Goal: Transaction & Acquisition: Purchase product/service

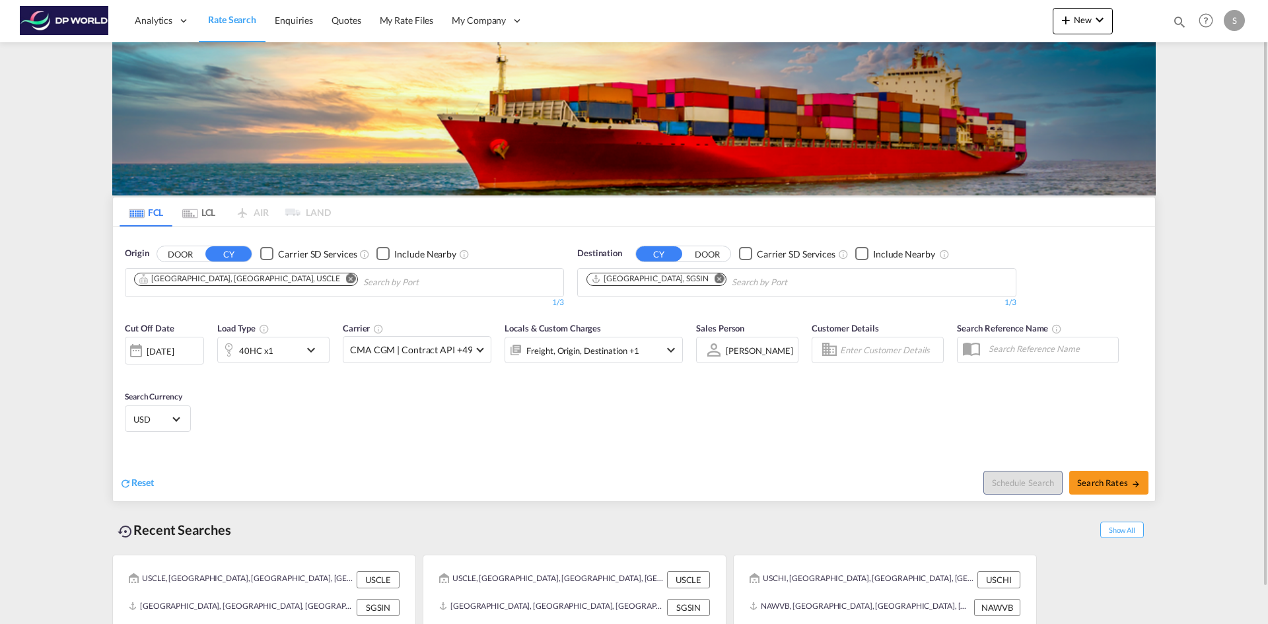
click at [346, 277] on md-icon "Remove" at bounding box center [351, 278] width 10 height 10
click at [240, 281] on input "Chips input." at bounding box center [196, 282] width 125 height 21
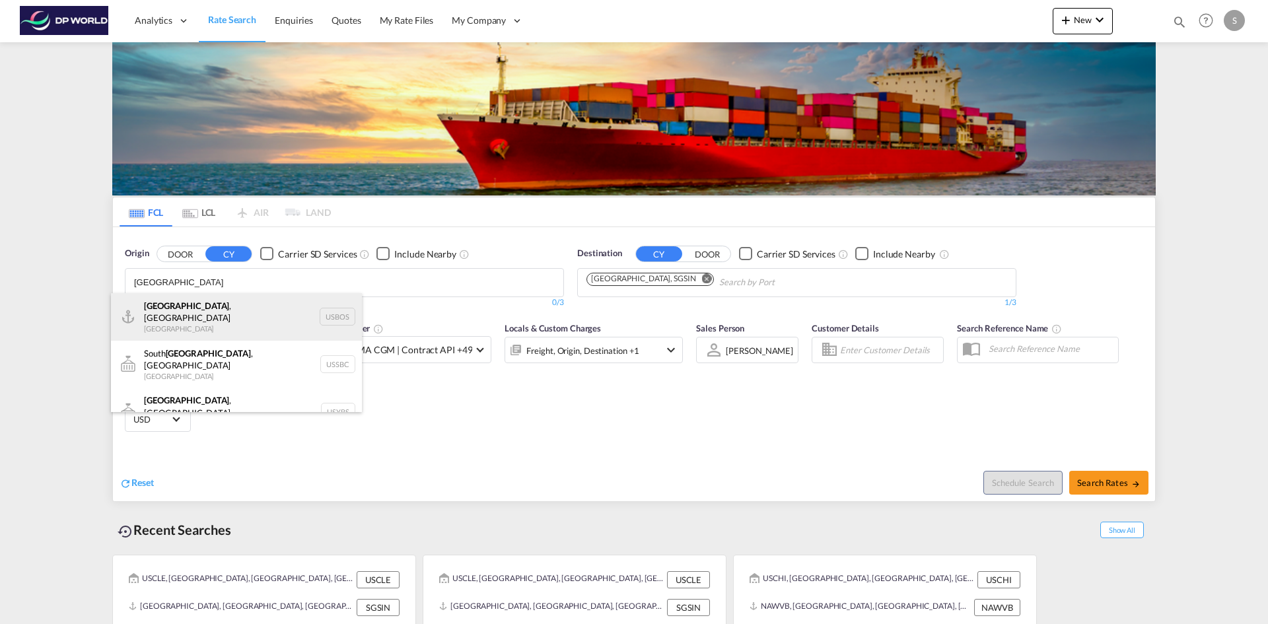
type input "[GEOGRAPHIC_DATA]"
click at [220, 314] on div "[GEOGRAPHIC_DATA] , [GEOGRAPHIC_DATA] [GEOGRAPHIC_DATA] USBOS" at bounding box center [236, 317] width 251 height 48
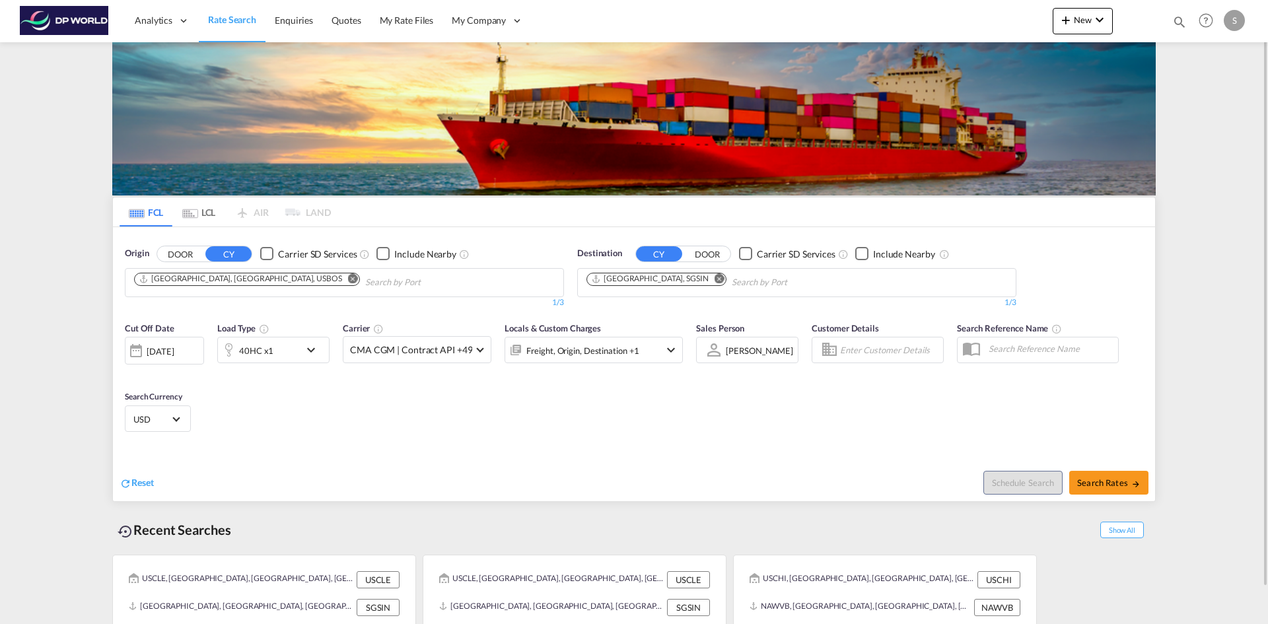
click at [714, 279] on md-icon "Remove" at bounding box center [719, 278] width 10 height 10
click at [676, 279] on input "Chips input." at bounding box center [648, 282] width 125 height 21
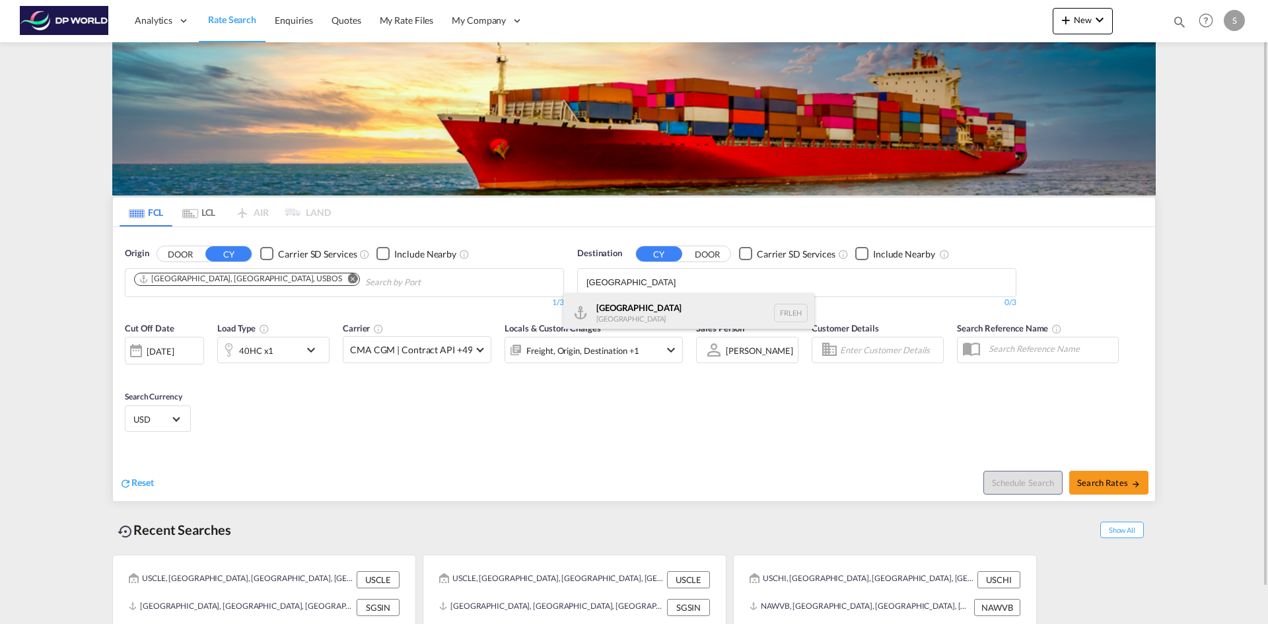
type input "[GEOGRAPHIC_DATA]"
click at [676, 301] on div "[GEOGRAPHIC_DATA] FRLEH" at bounding box center [688, 313] width 251 height 40
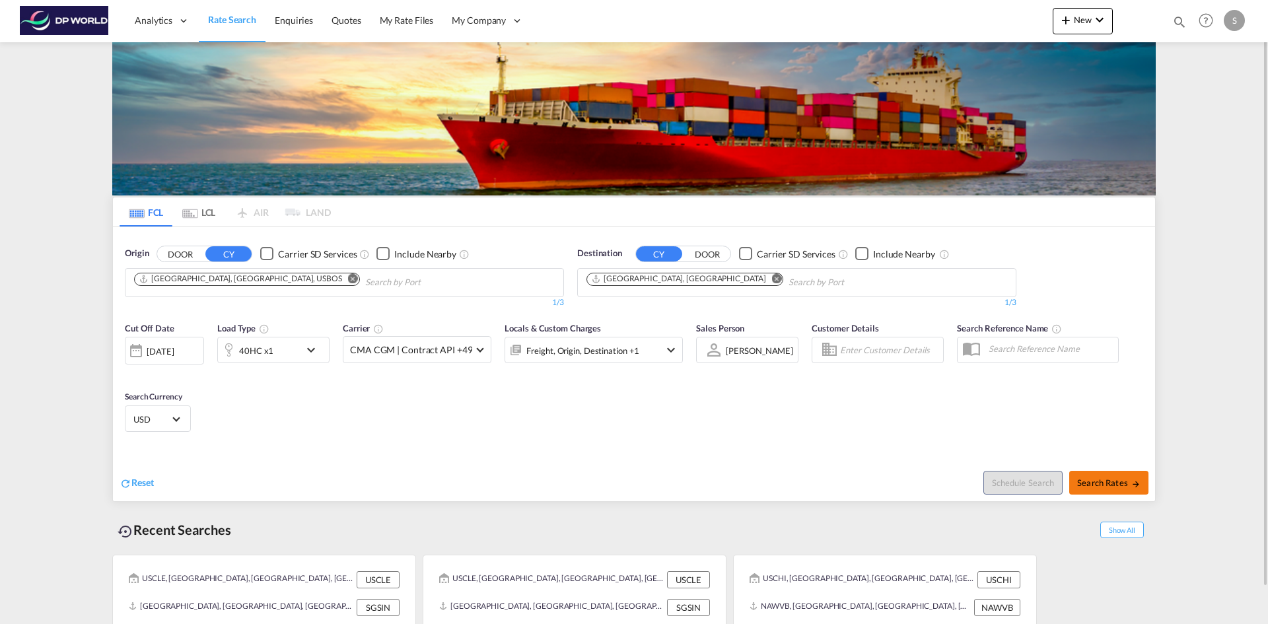
click at [1114, 483] on span "Search Rates" at bounding box center [1108, 482] width 63 height 11
type input "USBOS to FRLEH / [DATE]"
